Goal: Information Seeking & Learning: Learn about a topic

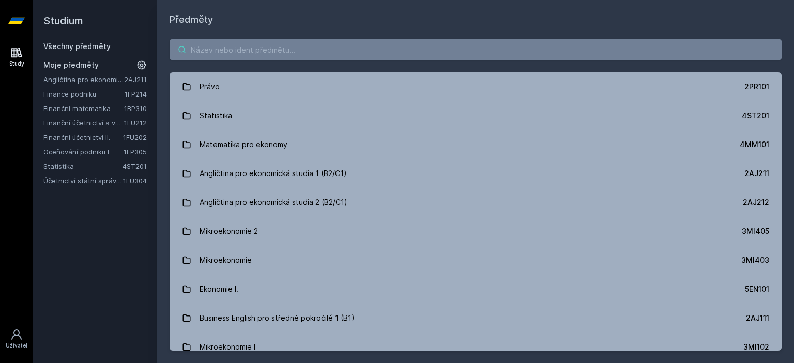
click at [223, 46] on input "search" at bounding box center [476, 49] width 612 height 21
paste input "RB 210 11F450"
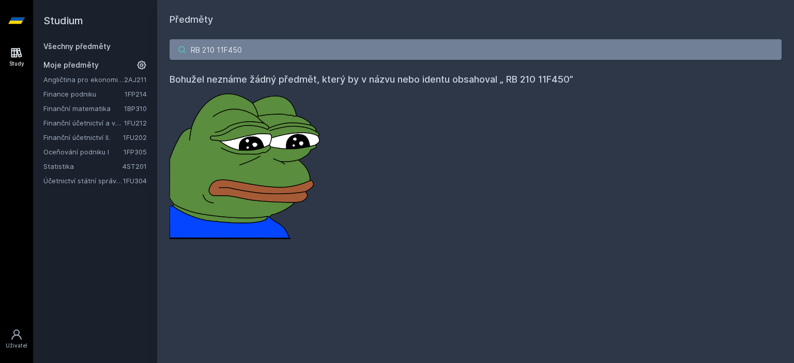
drag, startPoint x: 230, startPoint y: 47, endPoint x: 188, endPoint y: 47, distance: 41.9
click at [188, 47] on input "RB 210 11F450" at bounding box center [476, 49] width 612 height 21
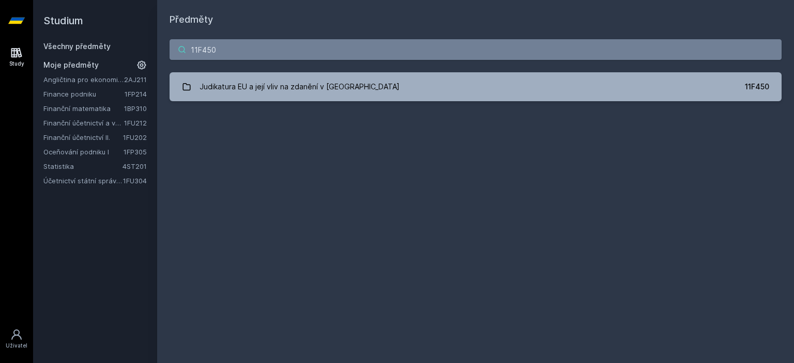
type input "11F450"
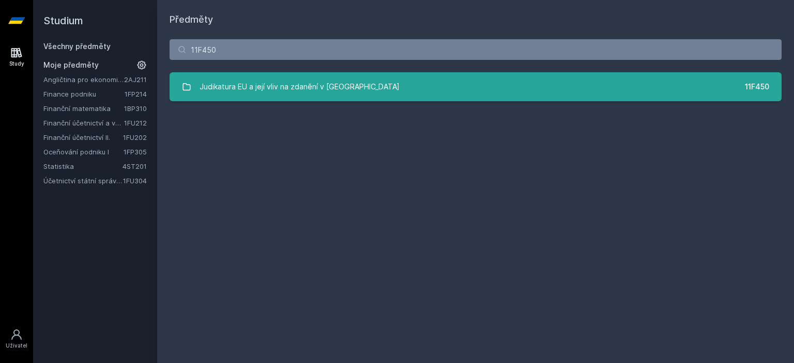
click at [298, 88] on div "Judikatura EU a její vliv na zdanění v [GEOGRAPHIC_DATA]" at bounding box center [300, 87] width 200 height 21
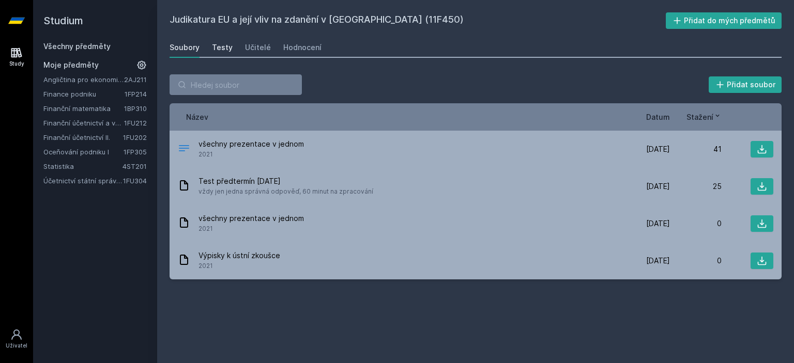
click at [222, 50] on div "Testy" at bounding box center [222, 47] width 21 height 10
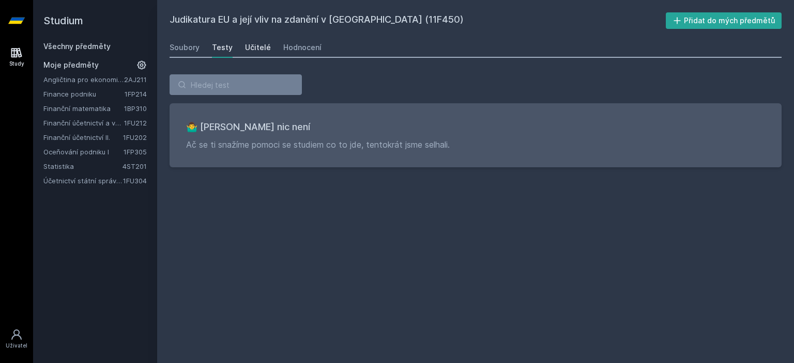
click at [246, 53] on link "Učitelé" at bounding box center [258, 47] width 26 height 21
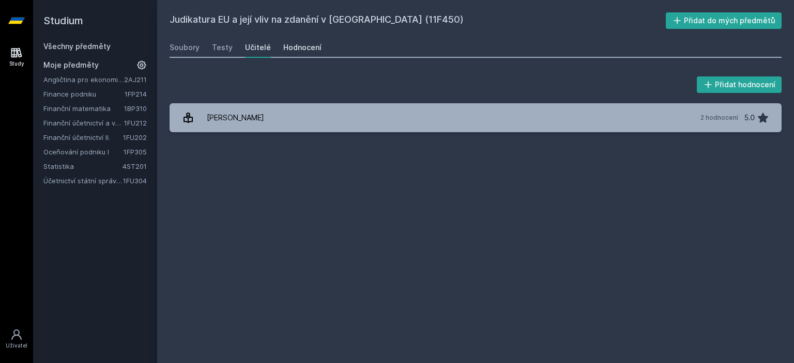
click at [308, 45] on div "Hodnocení" at bounding box center [302, 47] width 38 height 10
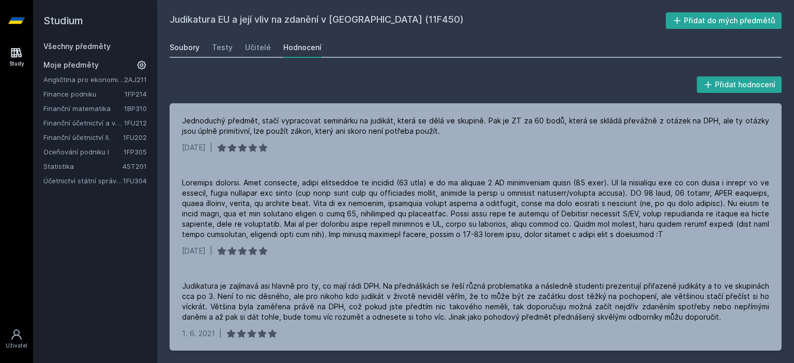
click at [187, 49] on div "Soubory" at bounding box center [185, 47] width 30 height 10
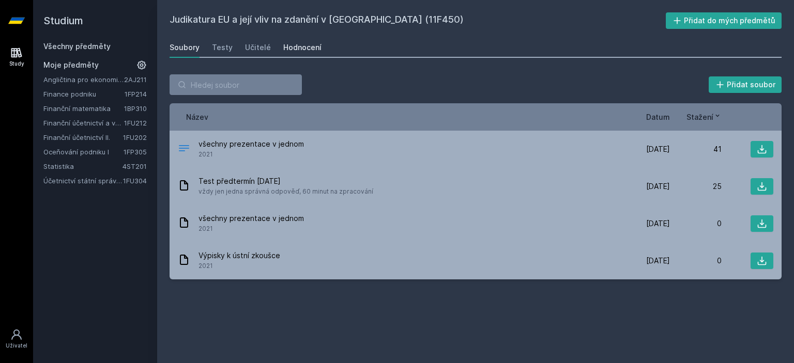
click at [292, 53] on link "Hodnocení" at bounding box center [302, 47] width 38 height 21
